Goal: Information Seeking & Learning: Check status

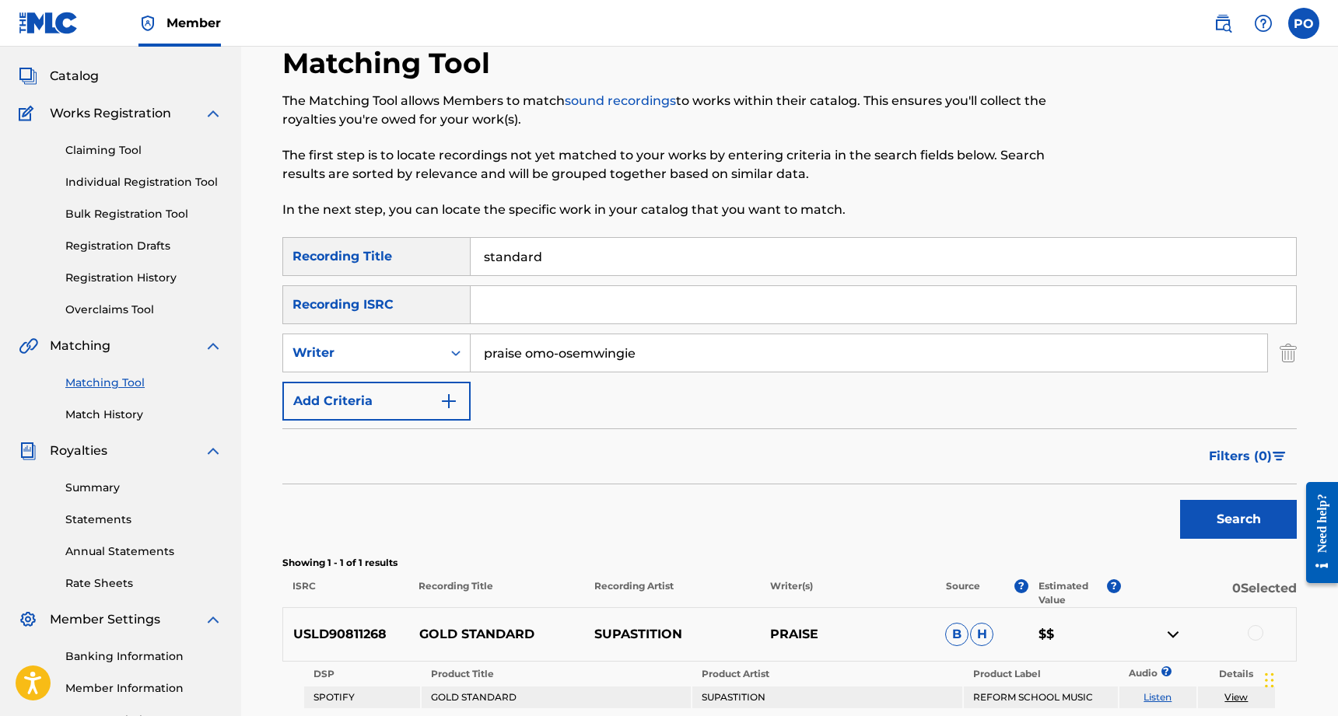
scroll to position [75, 0]
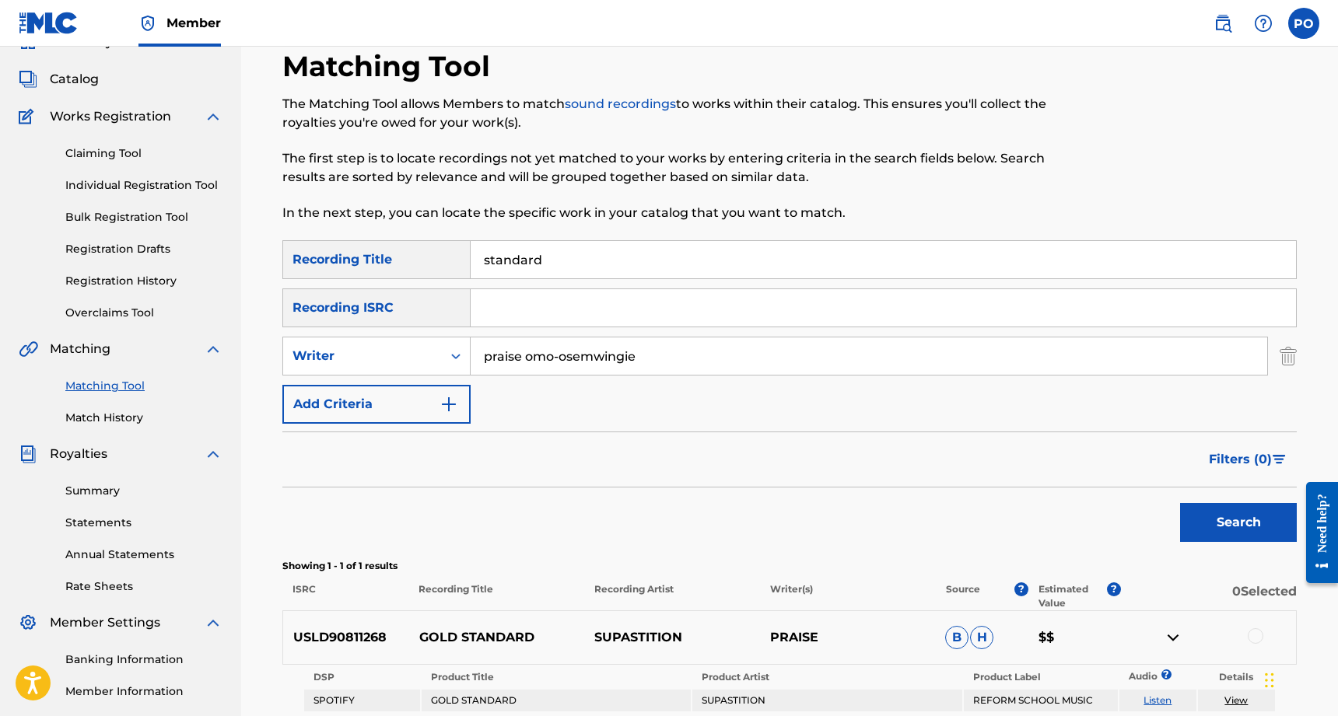
drag, startPoint x: 559, startPoint y: 264, endPoint x: 461, endPoint y: 254, distance: 98.5
click at [461, 254] on div "SearchWithCriteria6b911a21-fbeb-4c29-ab01-5596313873cd Recording Title standard" at bounding box center [789, 259] width 1014 height 39
type input "yellow tape"
click at [1238, 523] on button "Search" at bounding box center [1238, 522] width 117 height 39
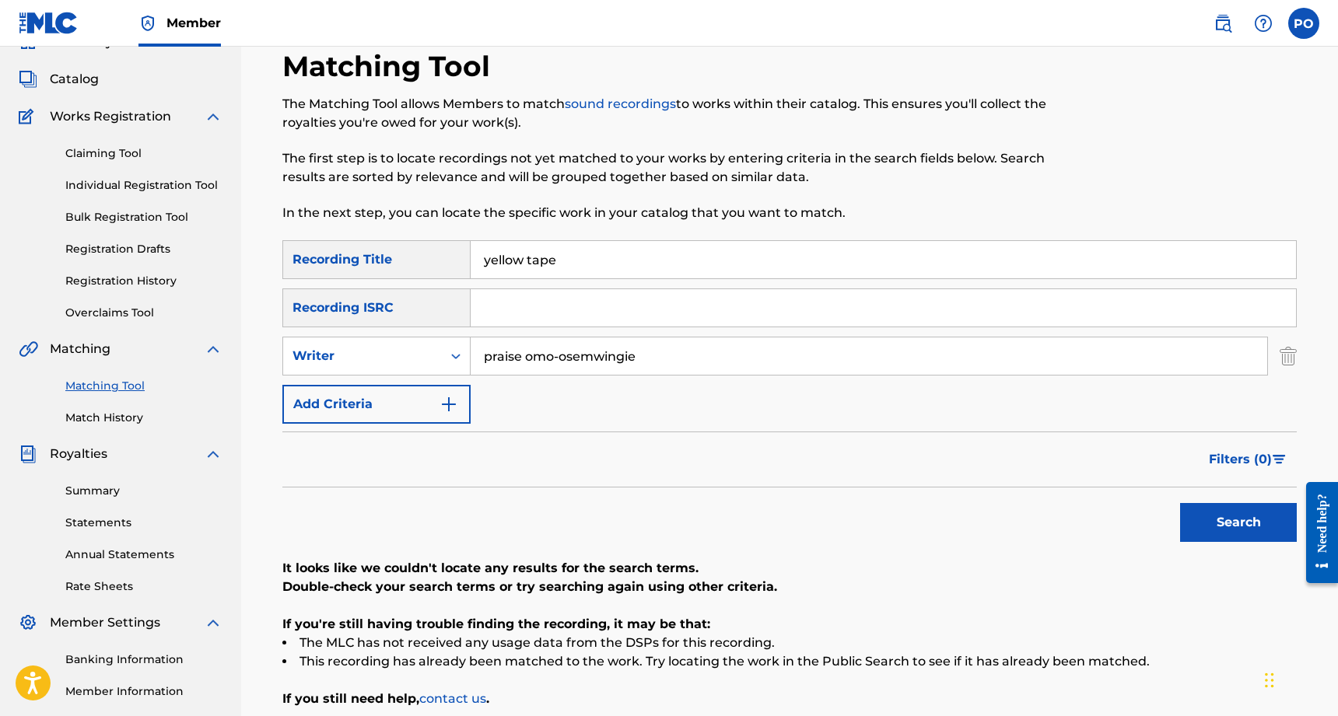
click at [650, 359] on input "praise omo-osemwingie" at bounding box center [869, 356] width 797 height 37
drag, startPoint x: 653, startPoint y: 354, endPoint x: 437, endPoint y: 330, distance: 217.6
click at [434, 330] on div "SearchWithCriteria6b911a21-fbeb-4c29-ab01-5596313873cd Recording Title yellow t…" at bounding box center [789, 332] width 1014 height 184
drag, startPoint x: 579, startPoint y: 255, endPoint x: 381, endPoint y: 249, distance: 197.7
click at [381, 249] on div "SearchWithCriteria6b911a21-fbeb-4c29-ab01-5596313873cd Recording Title yellow t…" at bounding box center [789, 259] width 1014 height 39
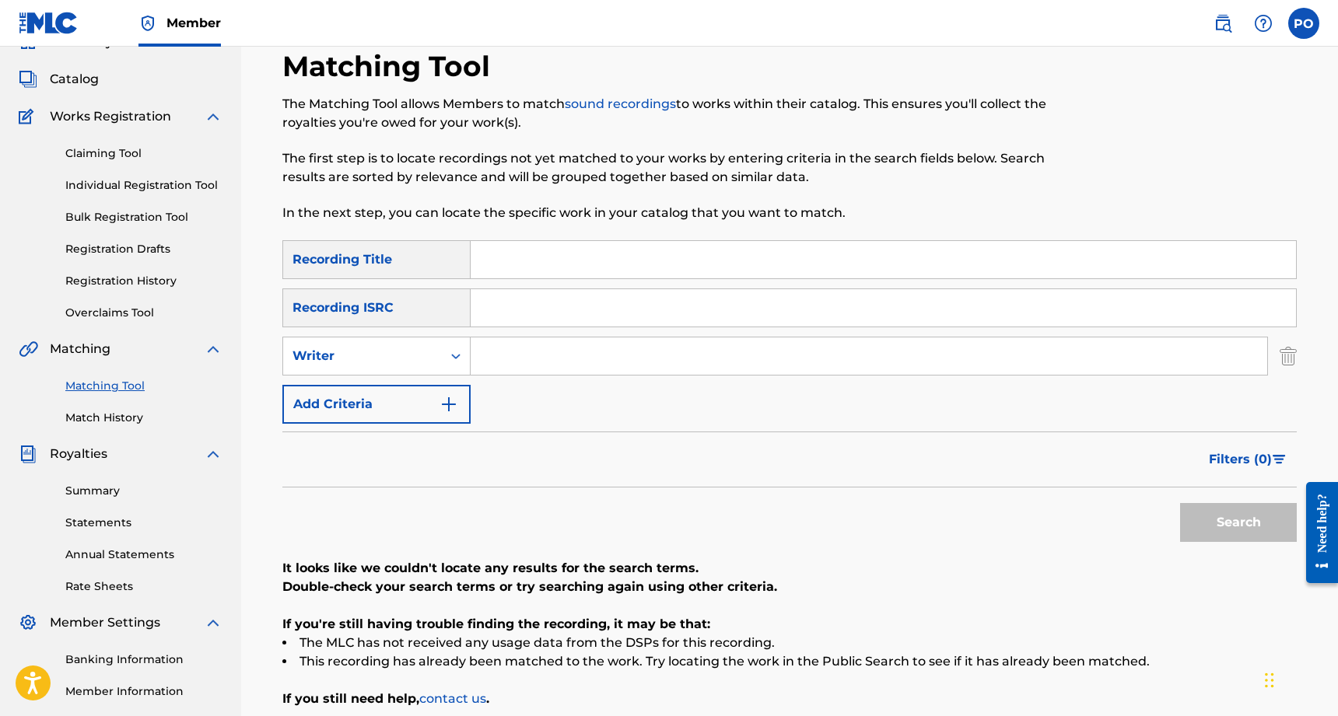
click at [524, 313] on input "Search Form" at bounding box center [883, 307] width 825 height 37
paste input "CAHQJ2593503"
type input "CAHQJ2593503"
click at [1238, 523] on button "Search" at bounding box center [1238, 522] width 117 height 39
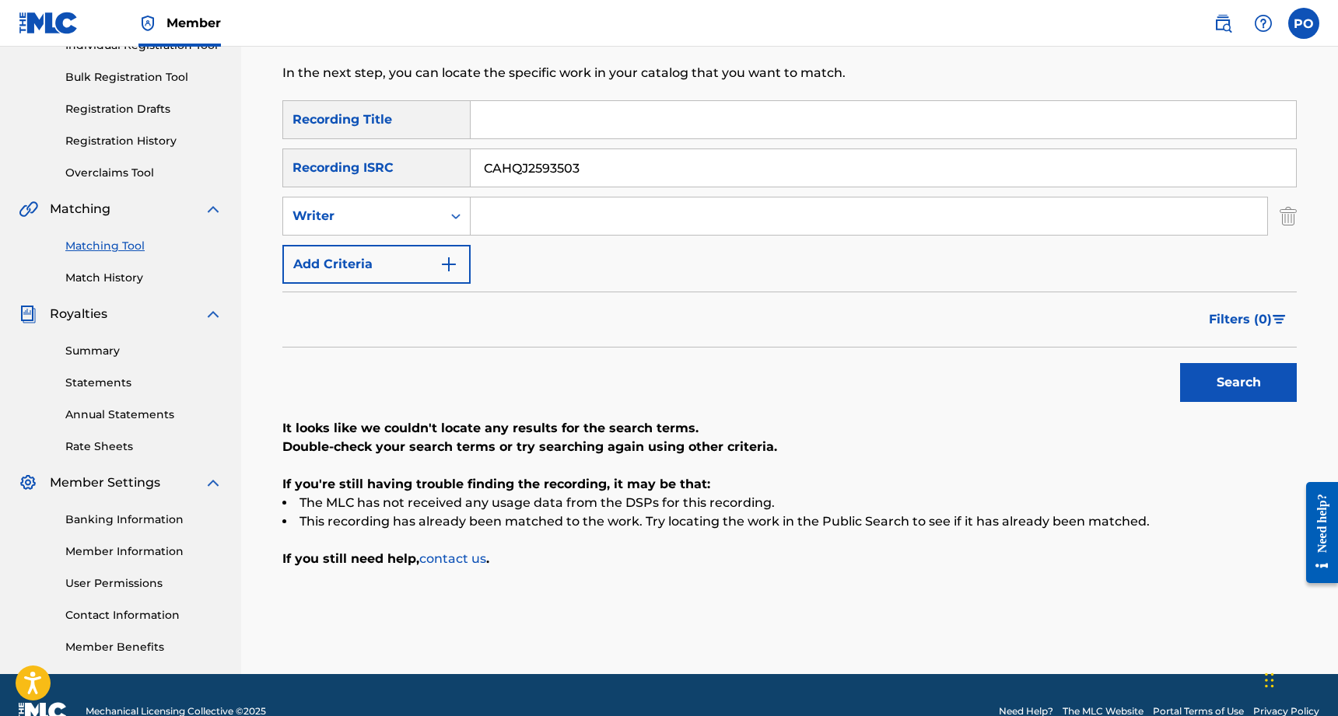
scroll to position [0, 0]
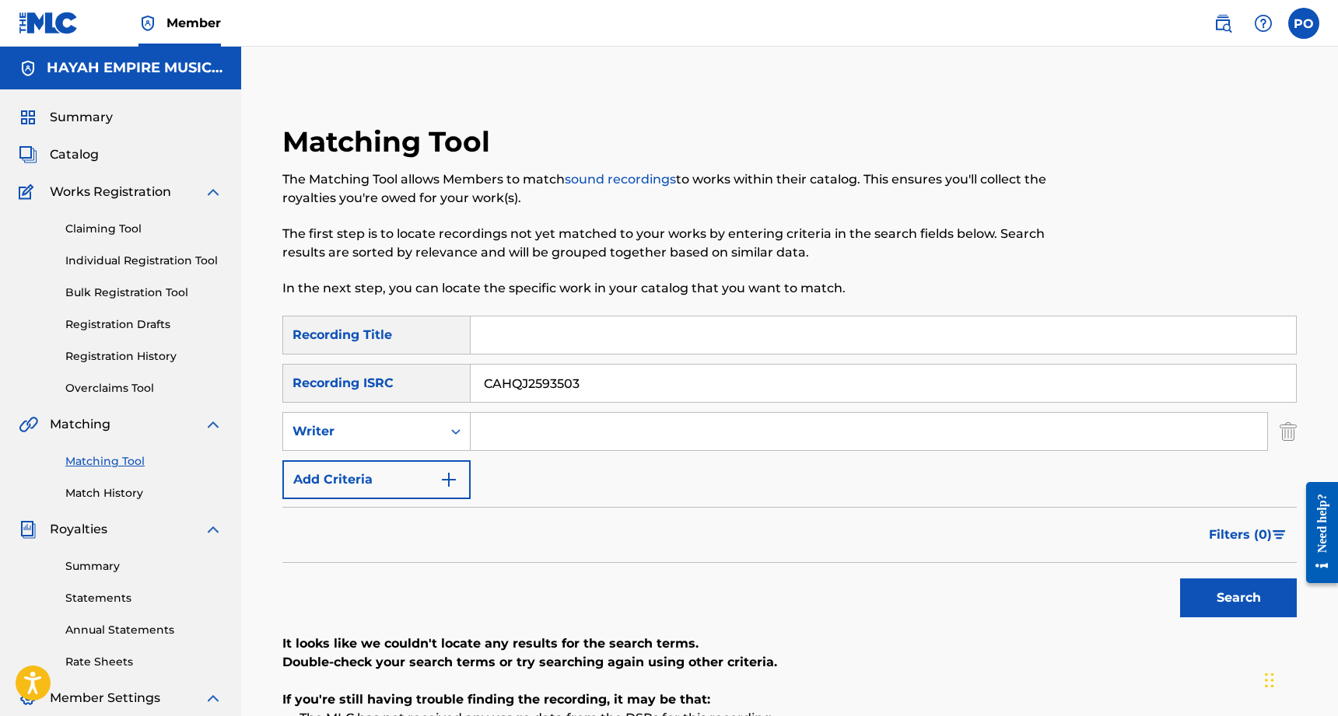
click at [85, 120] on span "Summary" at bounding box center [81, 117] width 63 height 19
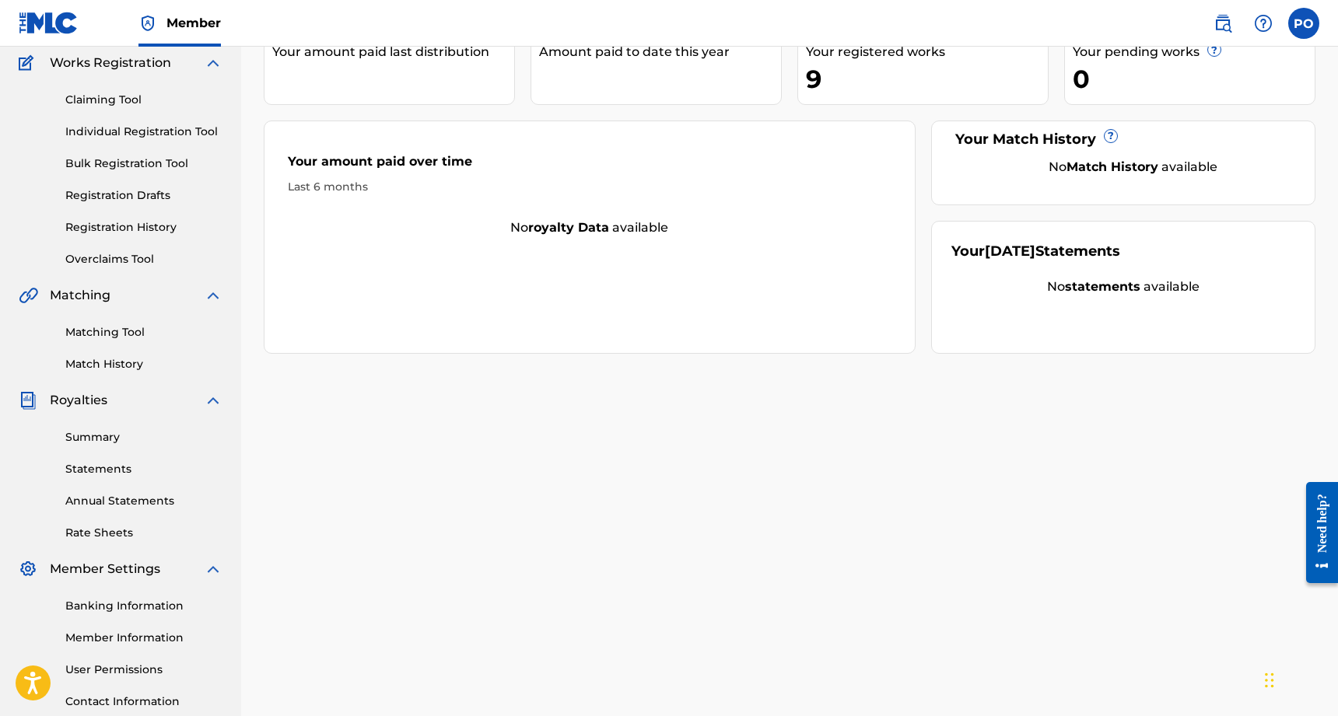
scroll to position [248, 0]
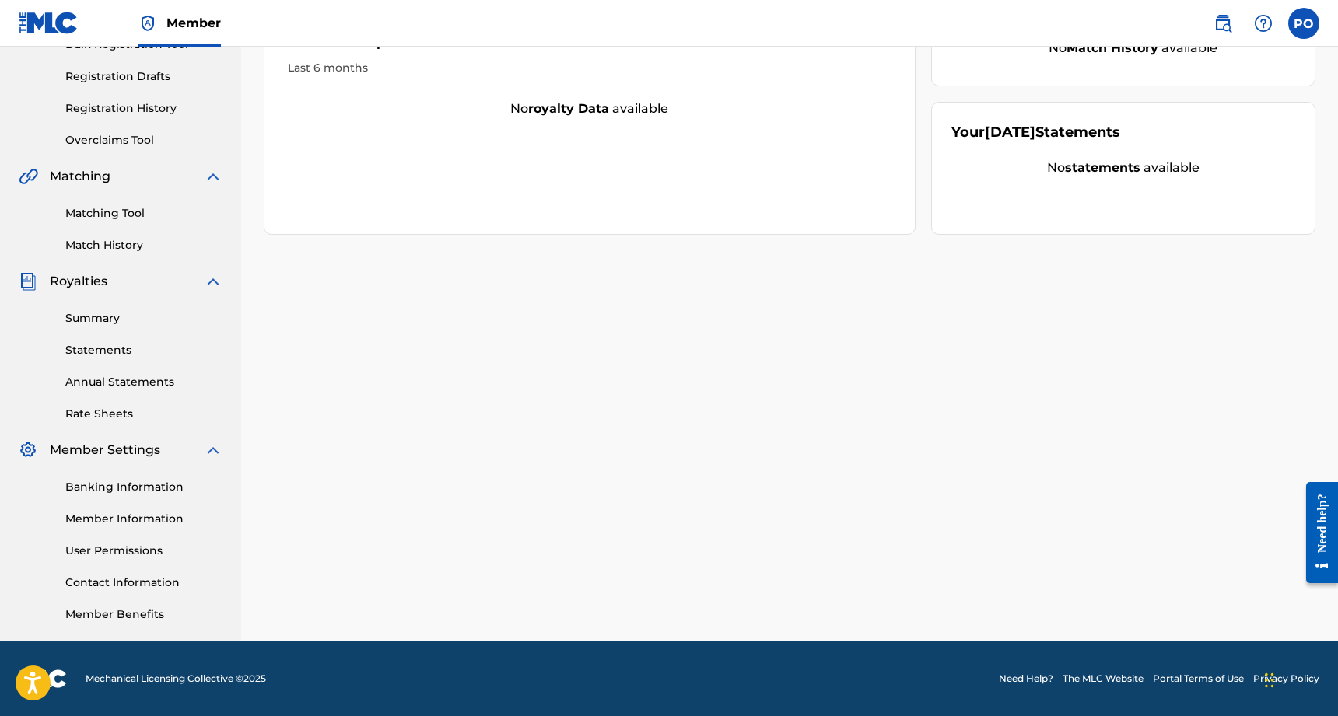
click at [121, 523] on link "Member Information" at bounding box center [143, 519] width 157 height 16
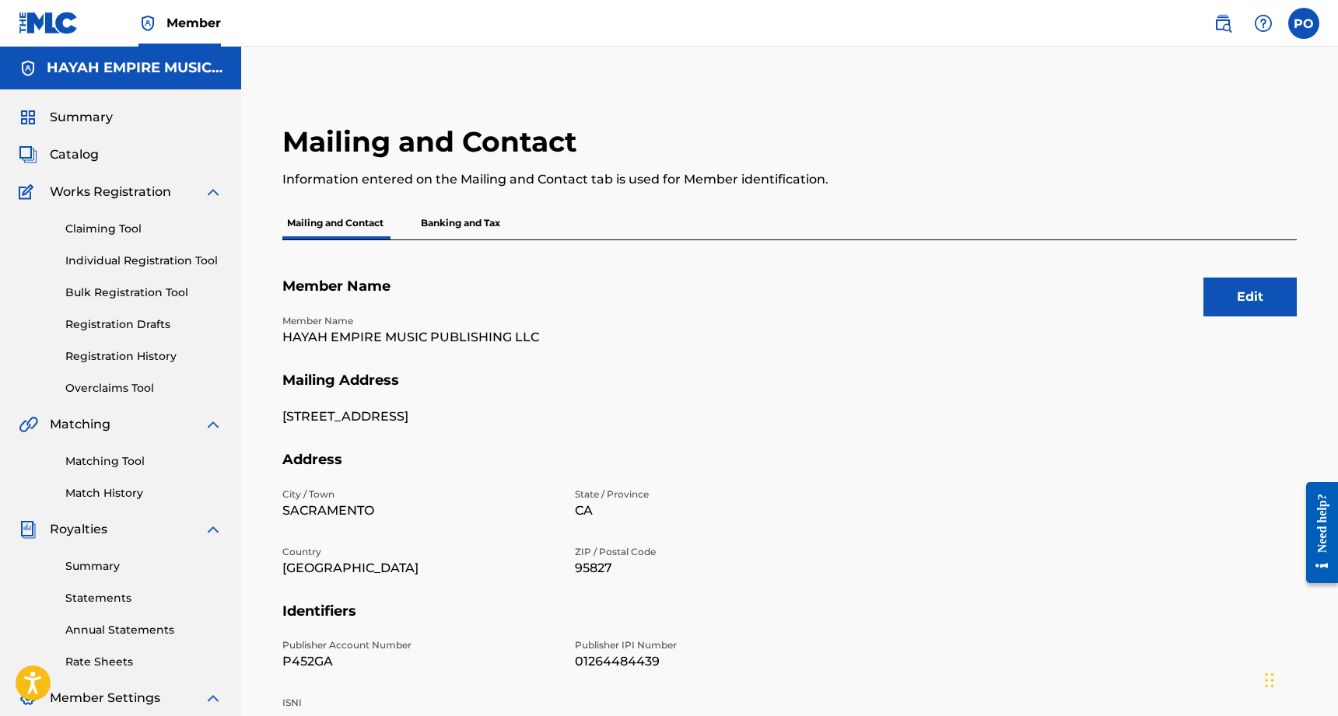
click at [91, 460] on link "Matching Tool" at bounding box center [143, 461] width 157 height 16
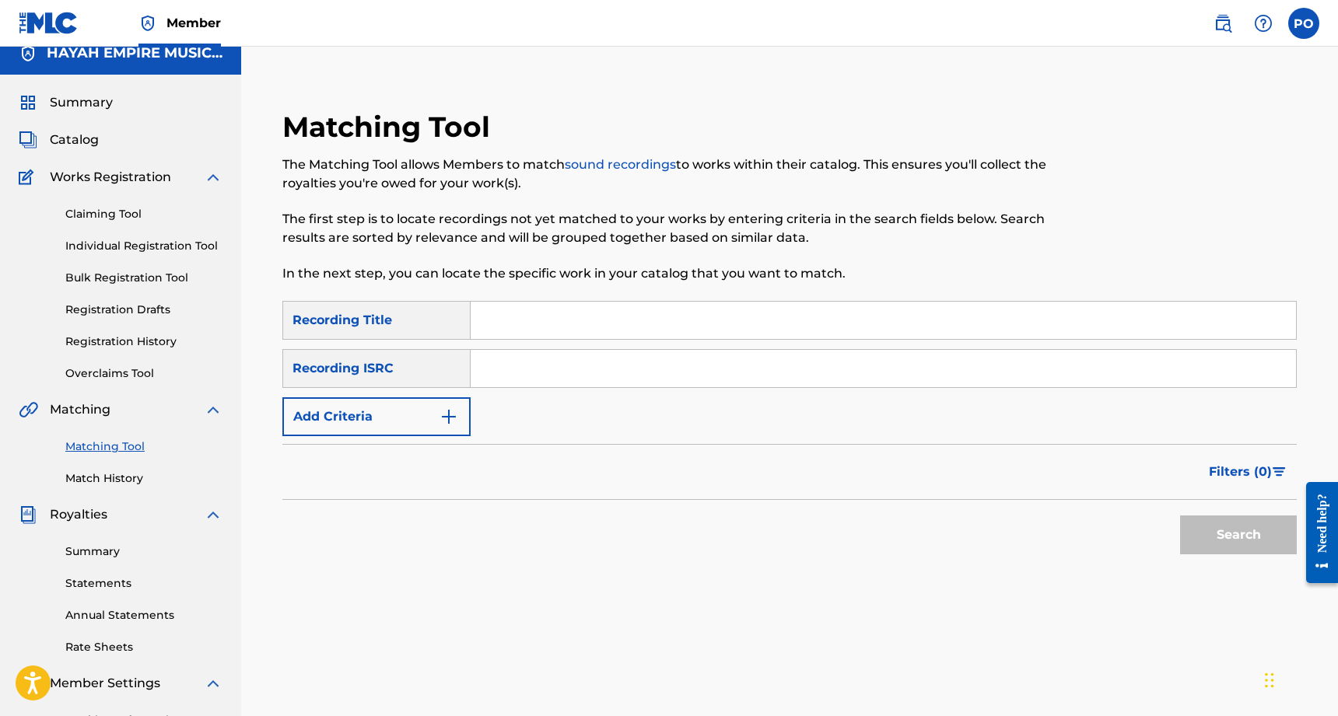
scroll to position [31, 0]
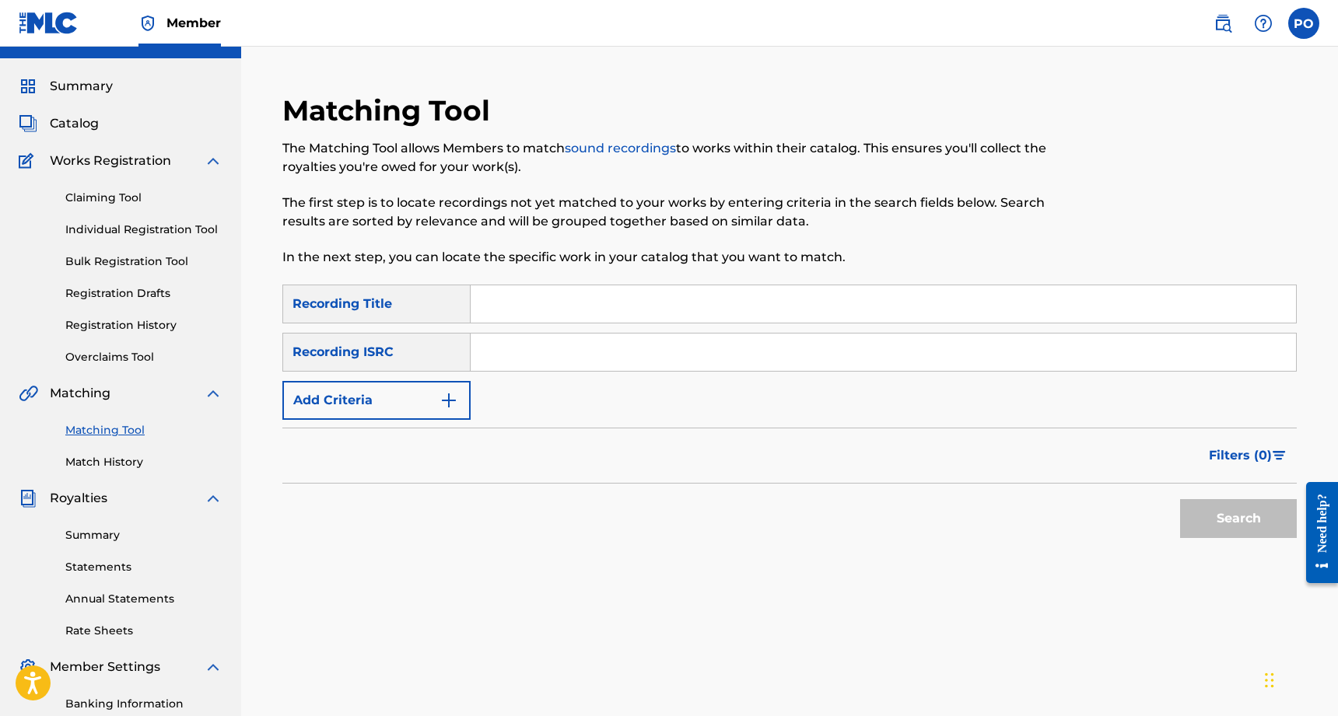
click at [113, 325] on link "Registration History" at bounding box center [143, 325] width 157 height 16
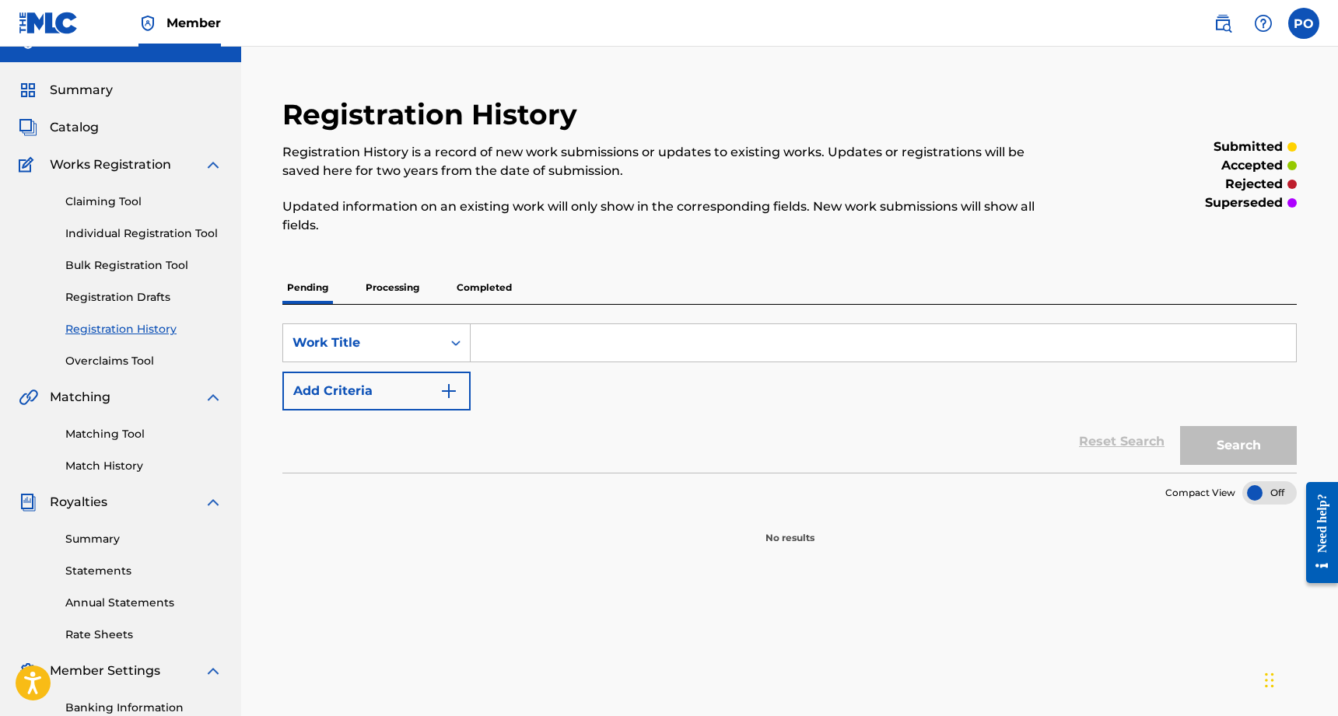
scroll to position [97, 0]
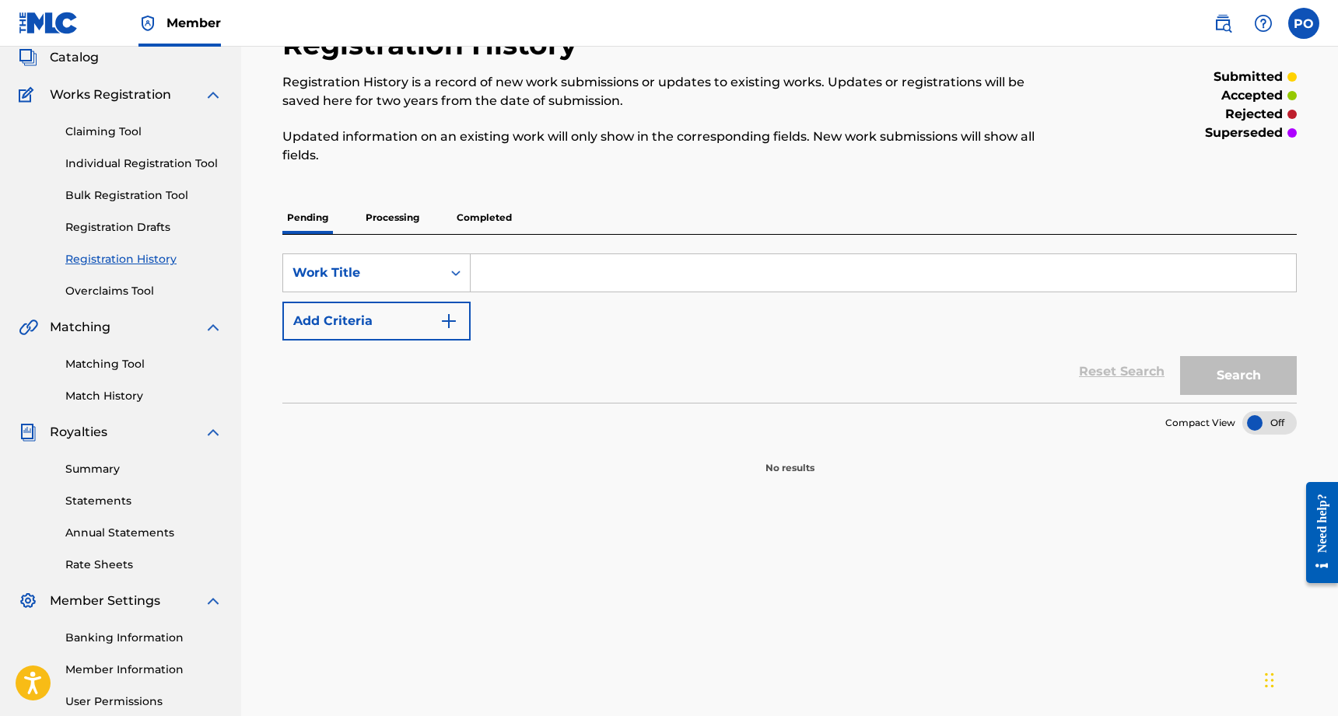
click at [477, 212] on p "Completed" at bounding box center [484, 217] width 65 height 33
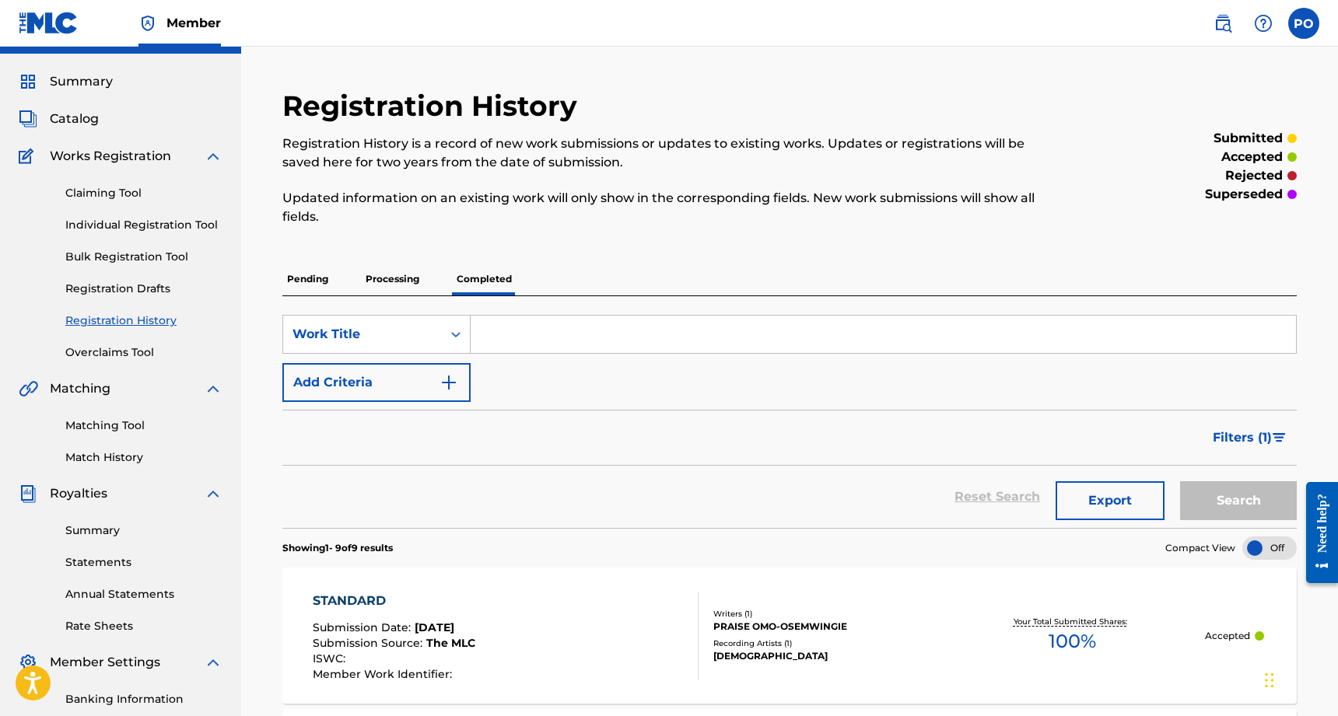
scroll to position [144, 0]
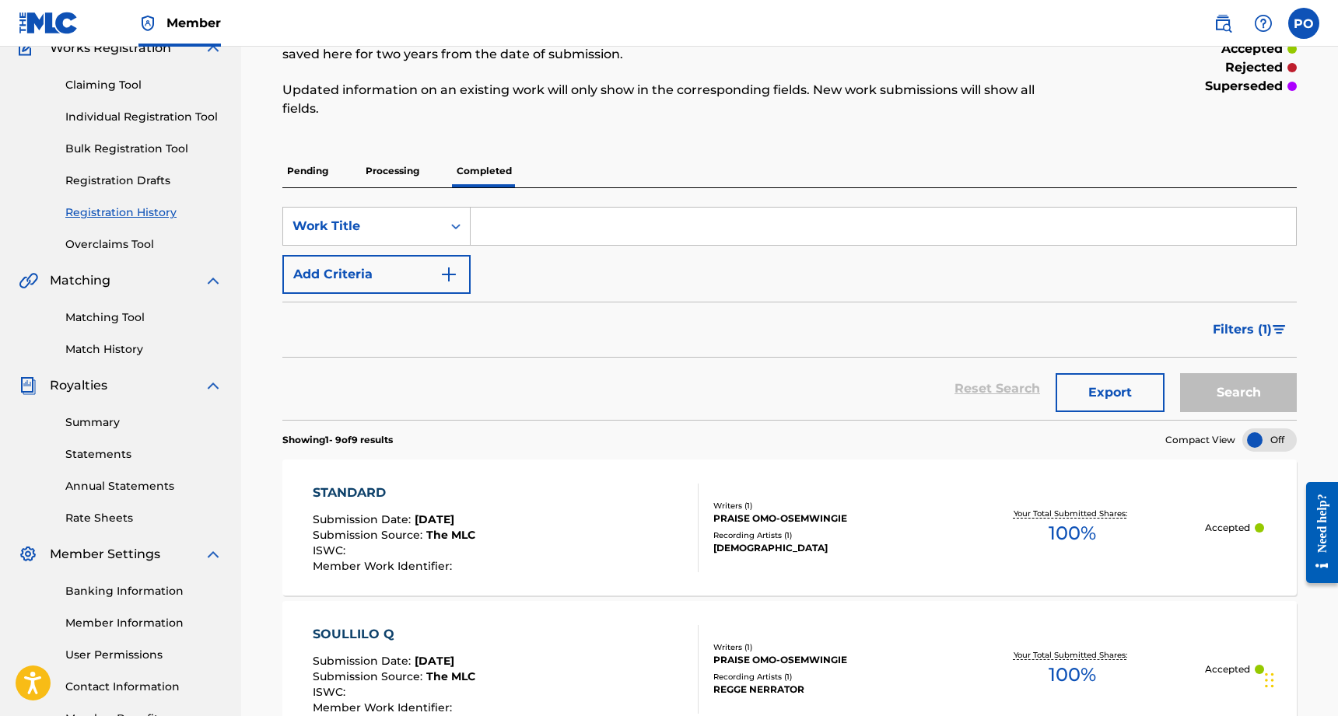
click at [103, 320] on link "Matching Tool" at bounding box center [143, 318] width 157 height 16
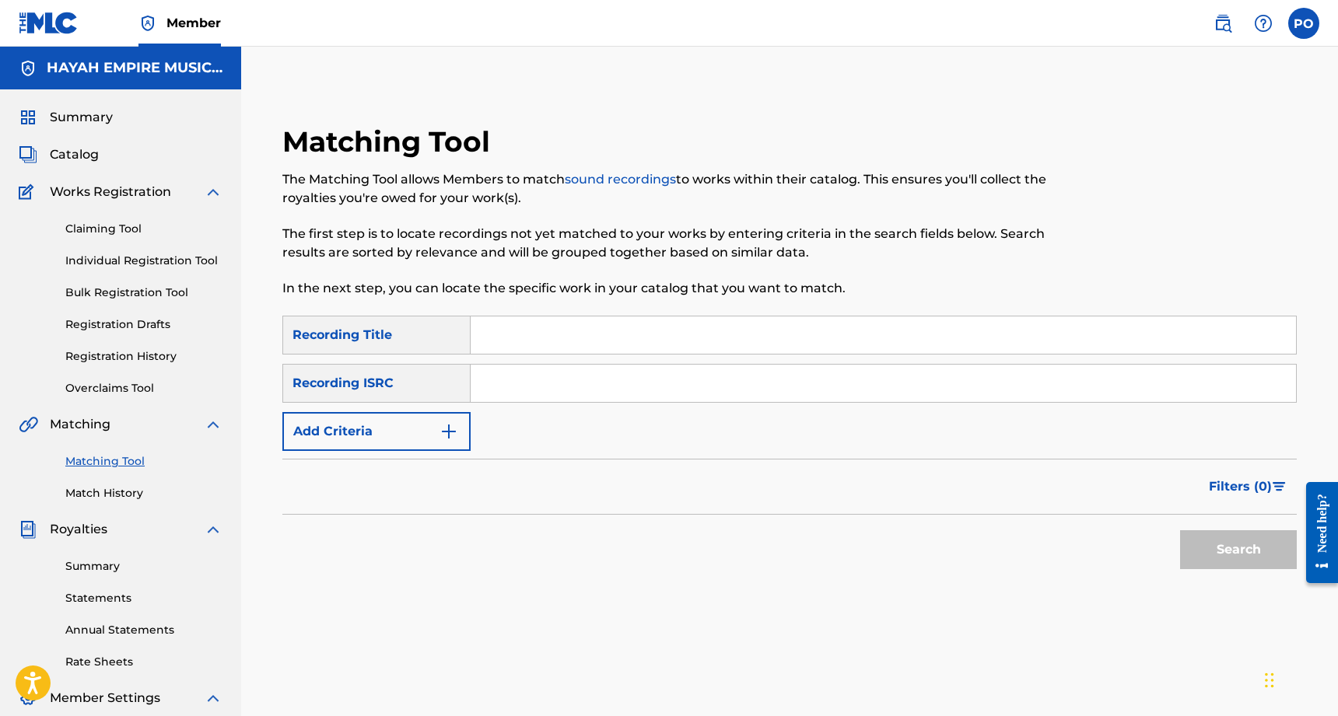
click at [501, 345] on input "Search Form" at bounding box center [883, 335] width 825 height 37
type input "standard"
click at [1238, 550] on button "Search" at bounding box center [1238, 550] width 117 height 39
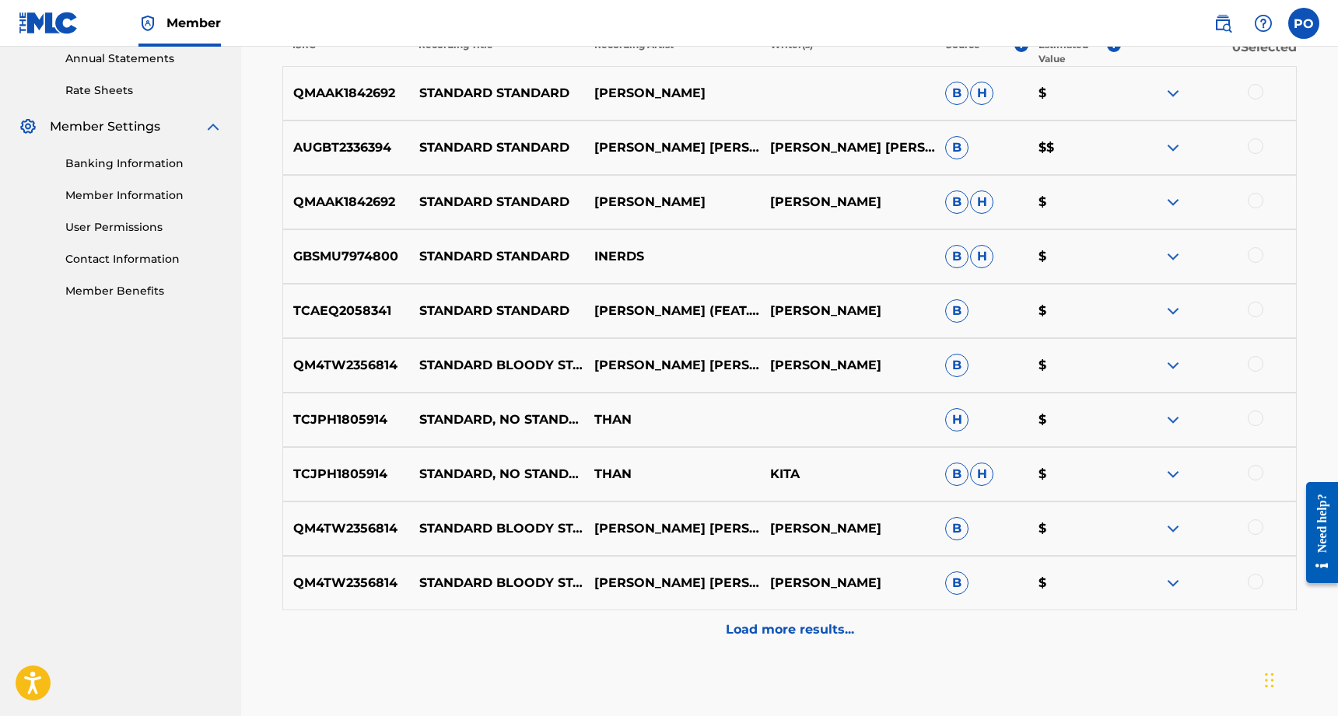
scroll to position [636, 0]
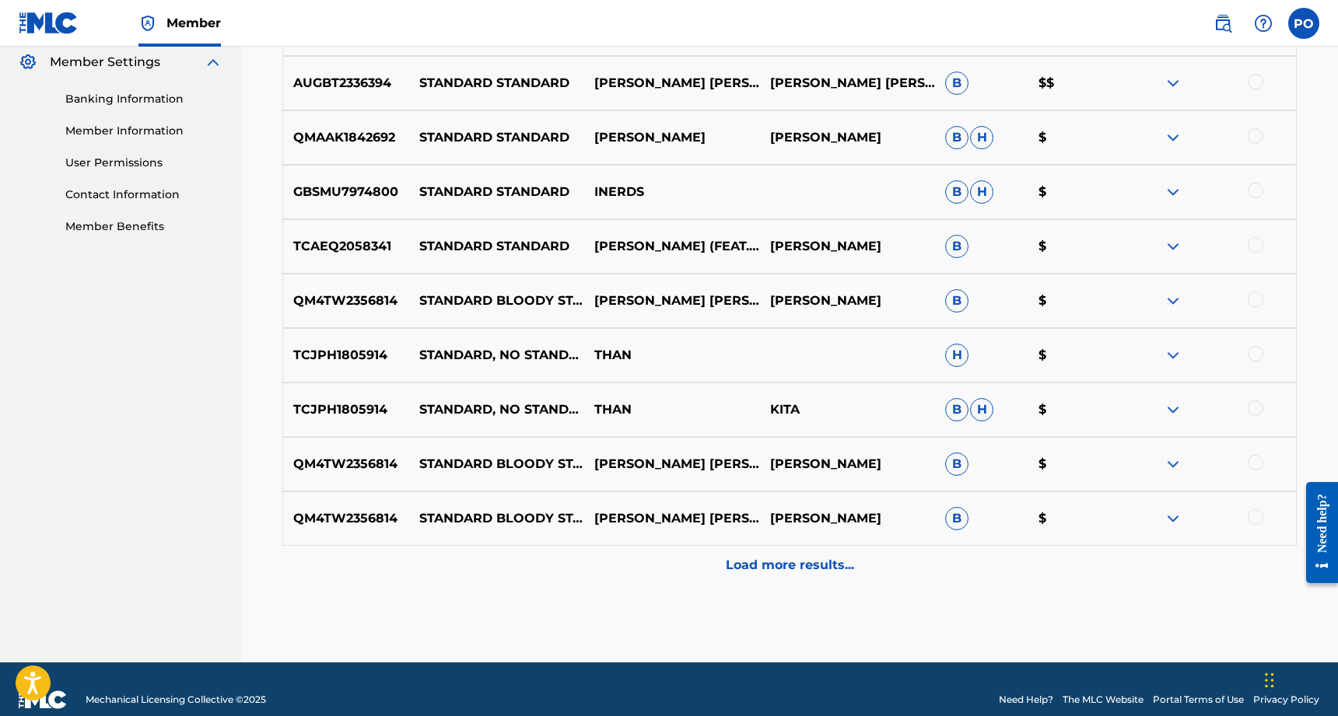
click at [762, 570] on p "Load more results..." at bounding box center [790, 565] width 128 height 19
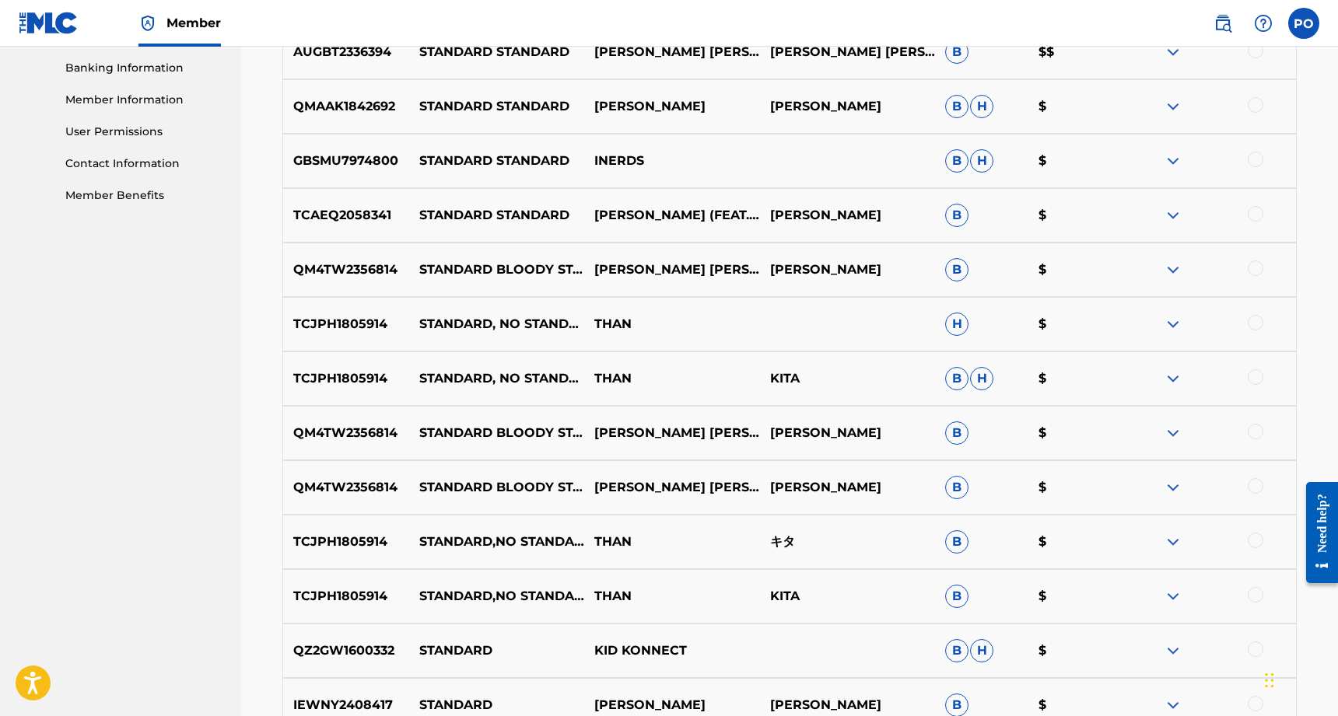
scroll to position [633, 0]
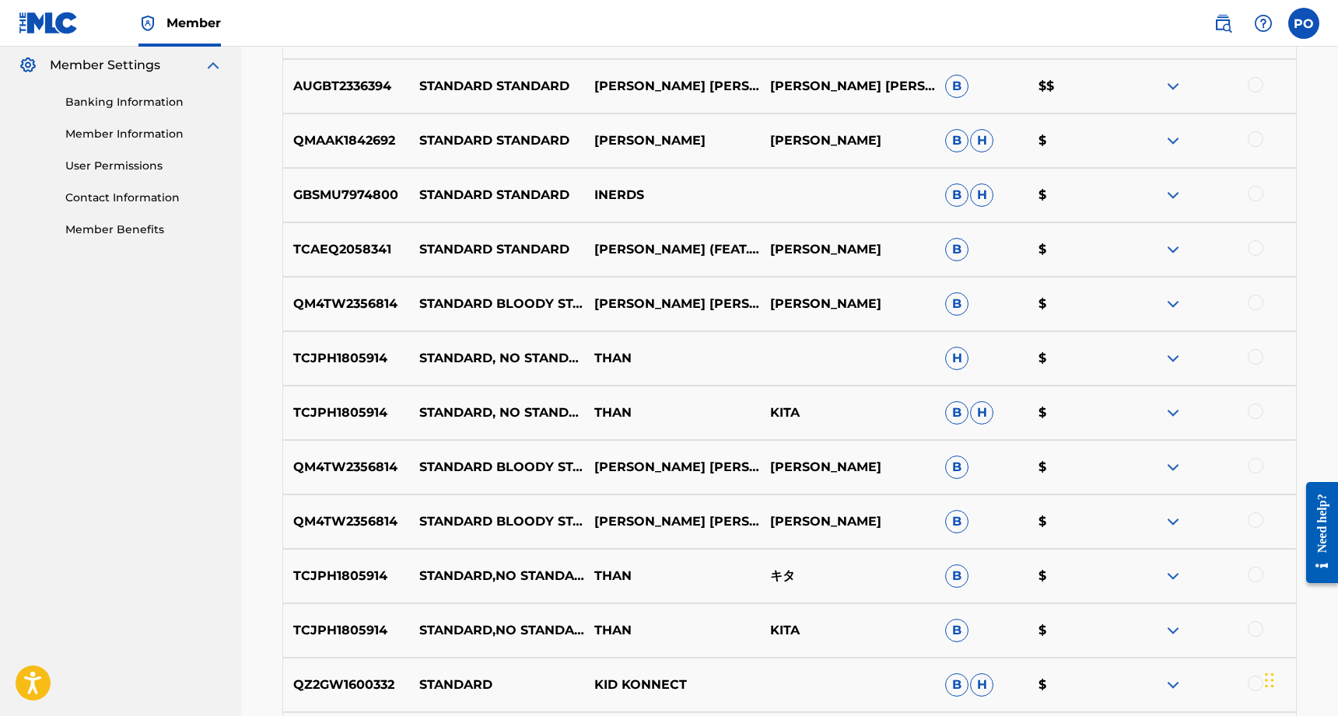
click at [961, 363] on span "H" at bounding box center [956, 358] width 23 height 23
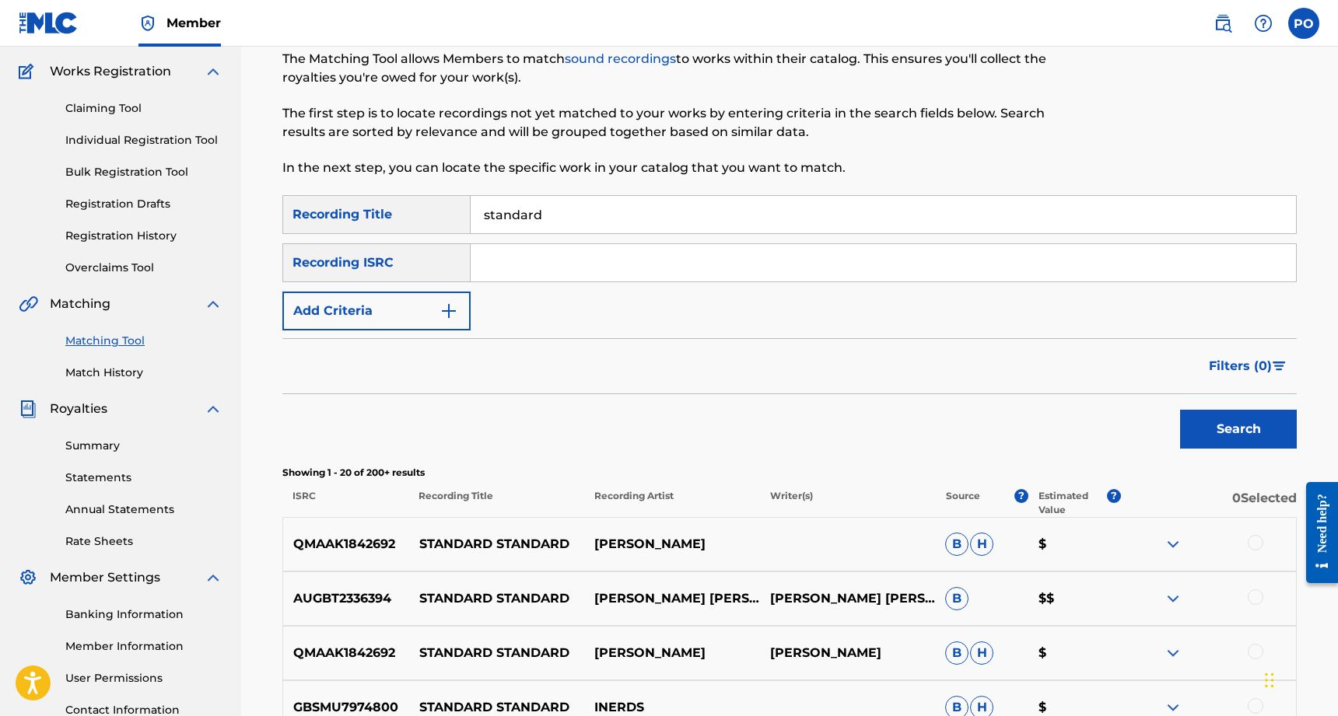
scroll to position [215, 0]
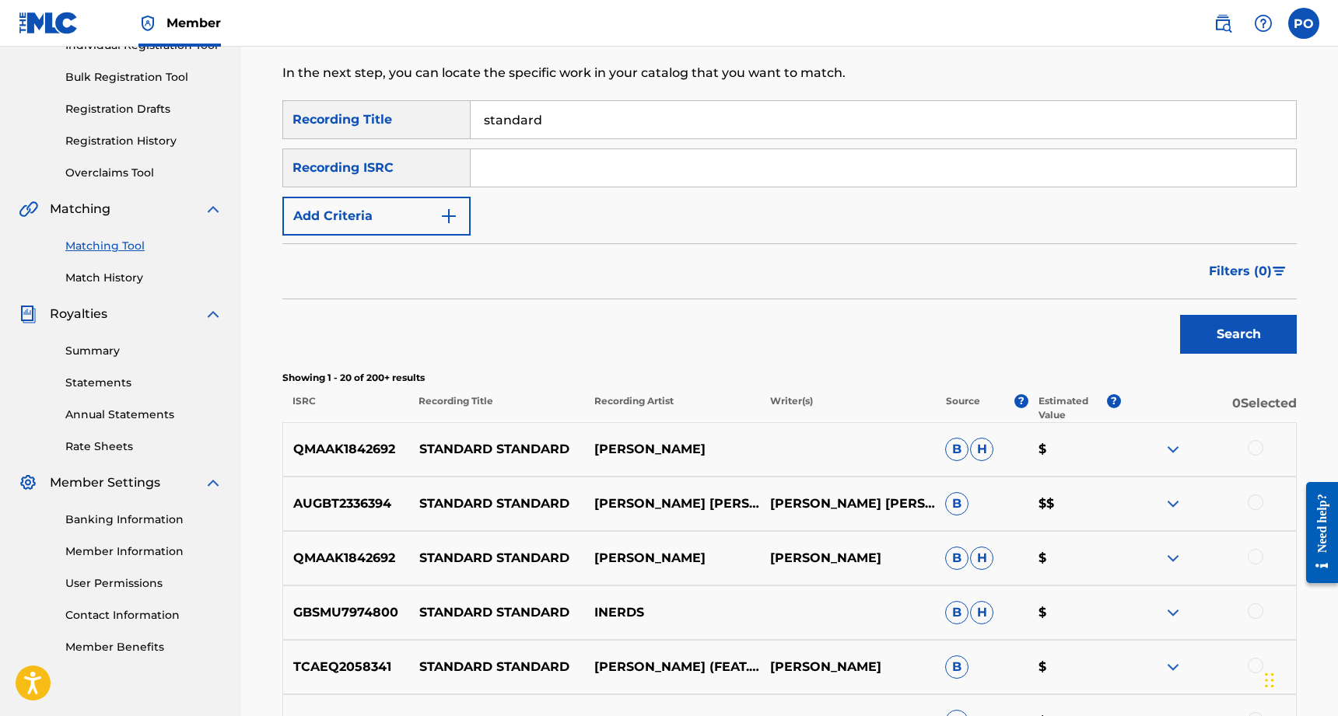
drag, startPoint x: 576, startPoint y: 124, endPoint x: 423, endPoint y: 105, distance: 154.5
click at [422, 106] on div "SearchWithCriteria6b911a21-fbeb-4c29-ab01-5596313873cd Recording Title standard" at bounding box center [789, 119] width 1014 height 39
paste input "CAHQJ2593486"
type input "CAHQJ2593486"
click at [1238, 334] on button "Search" at bounding box center [1238, 334] width 117 height 39
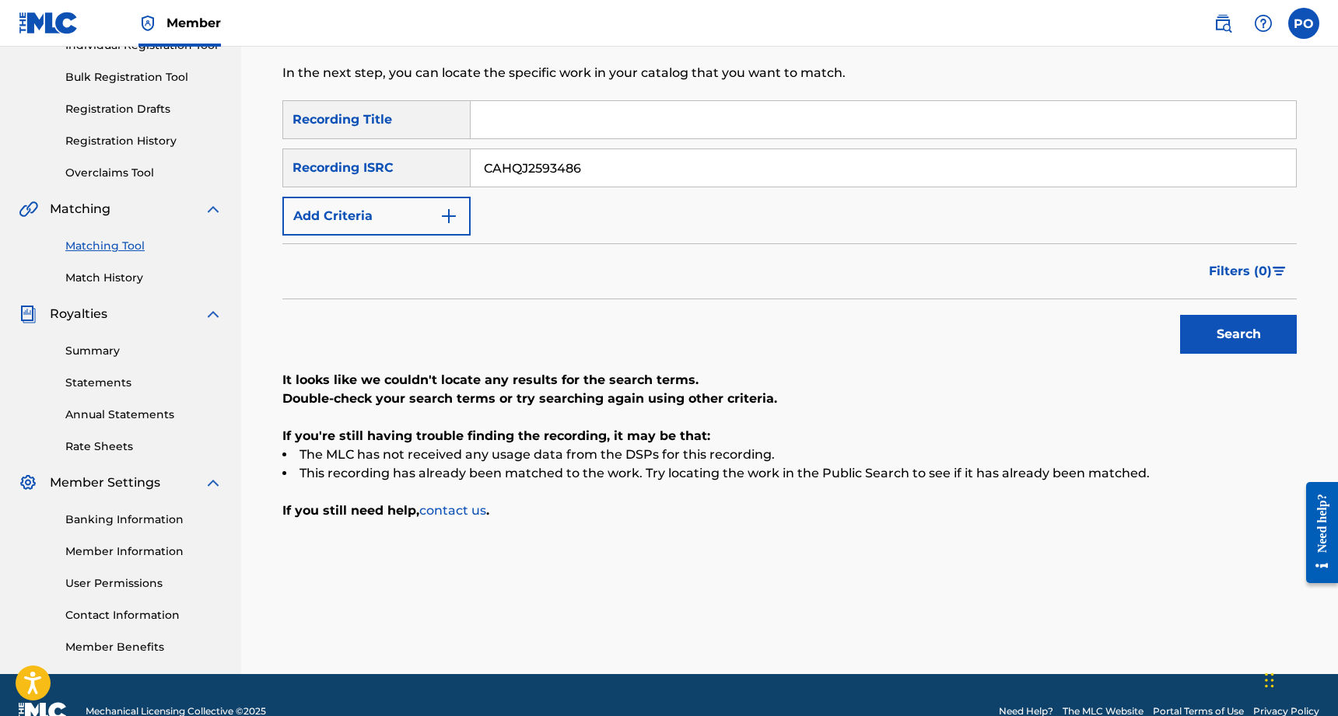
drag, startPoint x: 589, startPoint y: 163, endPoint x: 446, endPoint y: 151, distance: 142.9
click at [446, 151] on div "SearchWithCriteria013d2904-79a7-4512-9767-affe48fa562d Recording ISRC CAHQJ2593…" at bounding box center [789, 168] width 1014 height 39
